Goal: Information Seeking & Learning: Learn about a topic

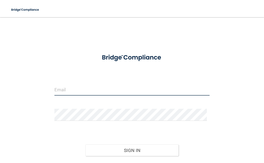
click at [74, 91] on input "email" at bounding box center [131, 90] width 155 height 12
type input "[EMAIL_ADDRESS][DOMAIN_NAME]"
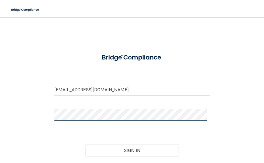
click at [85, 145] on button "Sign In" at bounding box center [131, 151] width 93 height 12
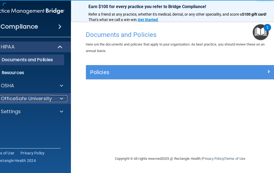
click at [59, 96] on div at bounding box center [60, 98] width 13 height 6
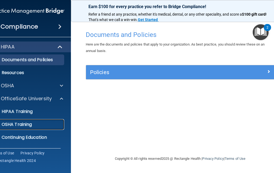
click at [21, 126] on p "OSHA Training" at bounding box center [10, 124] width 44 height 5
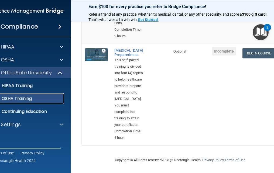
scroll to position [431, 0]
click at [251, 48] on link "Begin Course" at bounding box center [258, 53] width 33 height 10
click at [22, 100] on p "OSHA Training" at bounding box center [10, 98] width 44 height 5
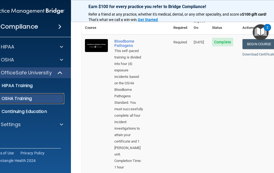
scroll to position [0, 0]
